Goal: Task Accomplishment & Management: Use online tool/utility

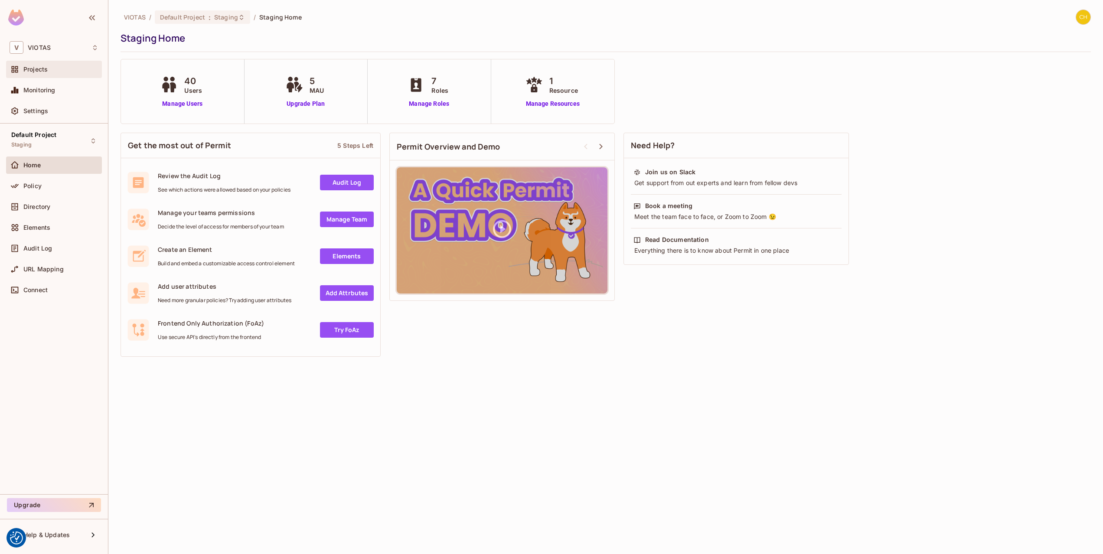
click at [55, 77] on div "Projects" at bounding box center [54, 69] width 96 height 17
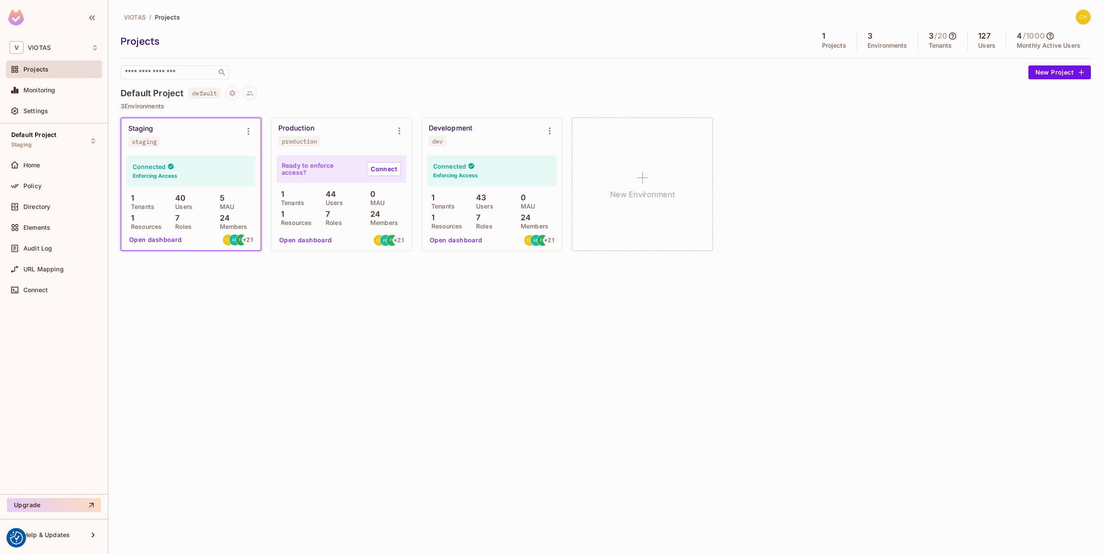
drag, startPoint x: 341, startPoint y: 134, endPoint x: 298, endPoint y: 137, distance: 43.5
click at [339, 134] on div "Production production" at bounding box center [334, 135] width 112 height 23
click at [298, 126] on div "Production" at bounding box center [296, 128] width 36 height 9
click at [401, 131] on icon "Environment settings" at bounding box center [399, 131] width 10 height 10
click at [436, 171] on div "Copy API Key" at bounding box center [444, 167] width 40 height 9
